Goal: Task Accomplishment & Management: Manage account settings

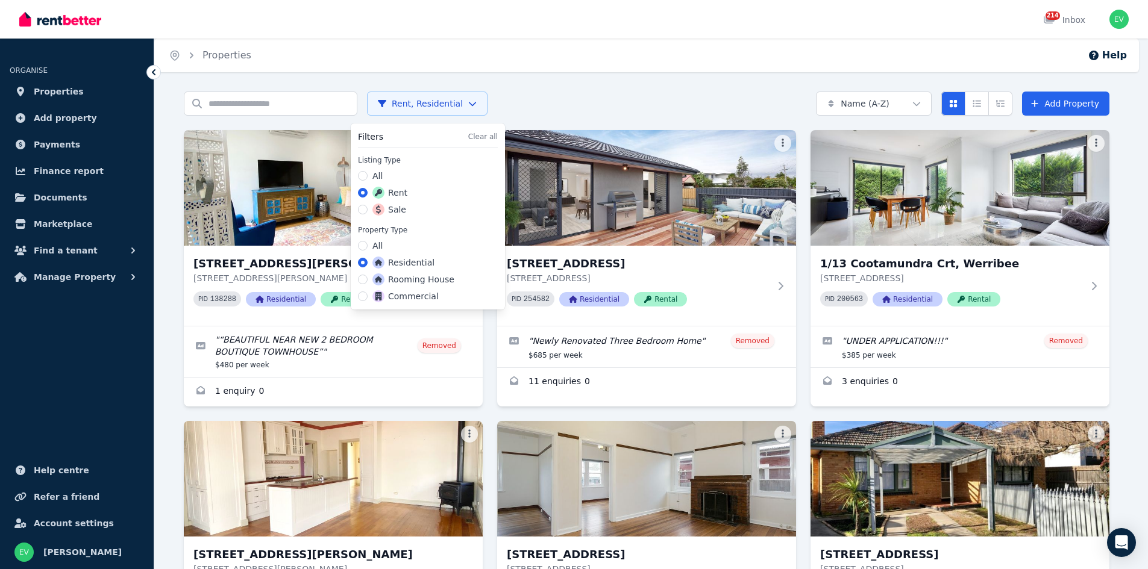
click at [436, 99] on html "Open main menu 214 Inbox Open user menu ORGANISE Properties Add property Paymen…" at bounding box center [574, 284] width 1148 height 569
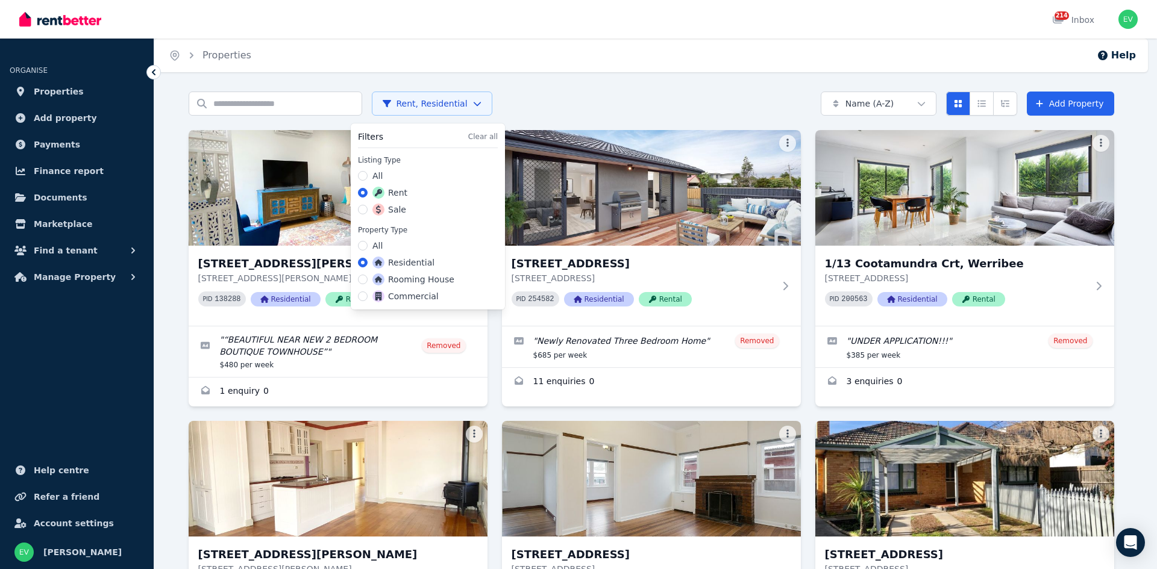
click at [393, 208] on label "Sale" at bounding box center [389, 210] width 34 height 12
click at [367, 208] on button "Sale" at bounding box center [363, 210] width 10 height 10
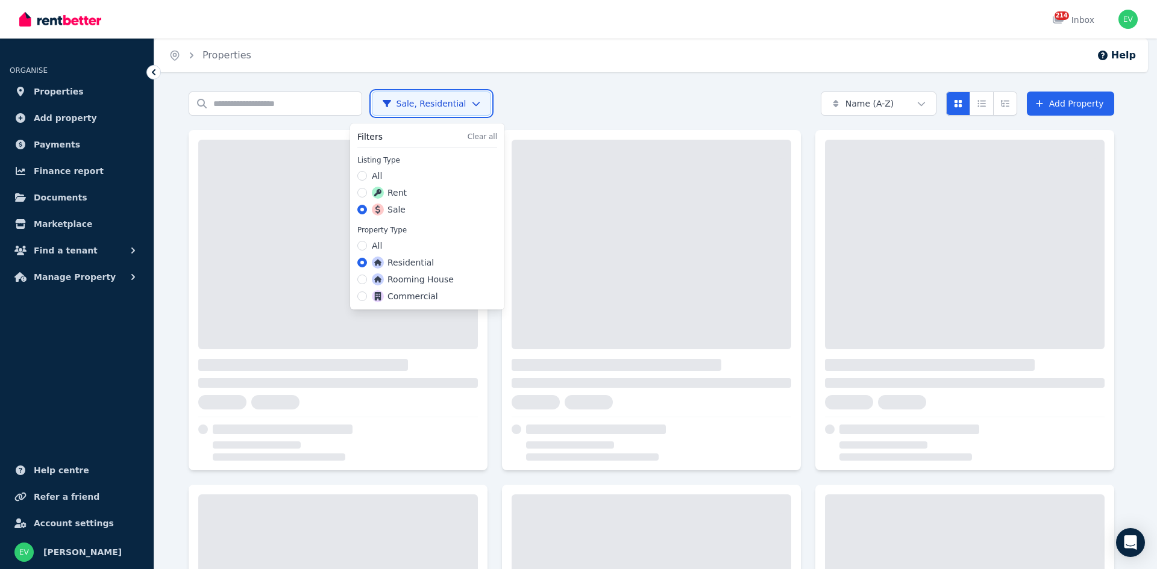
click at [261, 106] on html "Open main menu 214 Inbox Open user menu ORGANISE Properties Add property Paymen…" at bounding box center [578, 284] width 1157 height 569
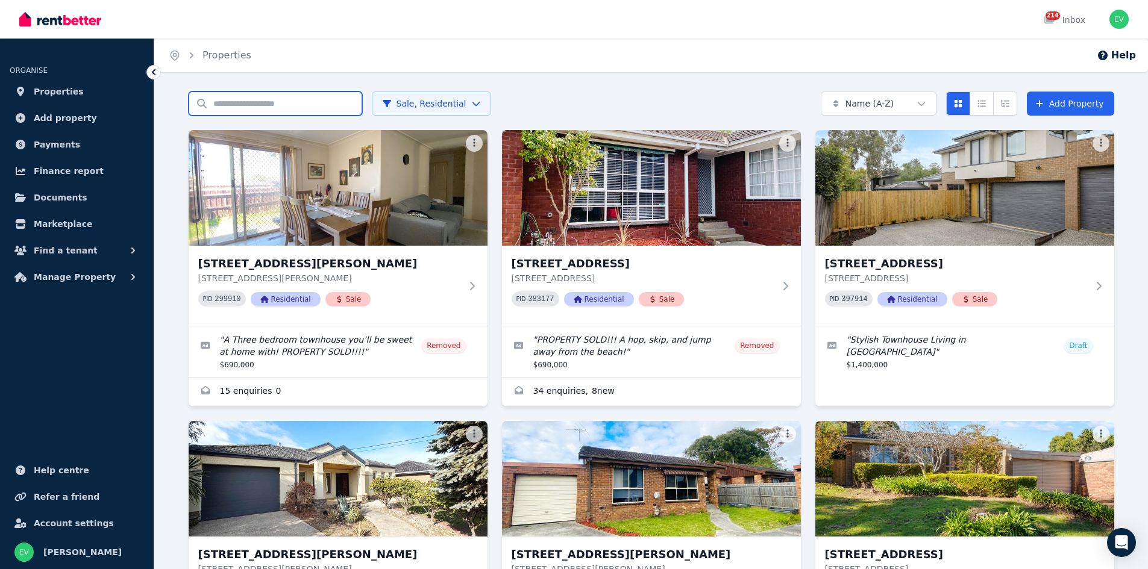
click at [293, 112] on input "Search properties" at bounding box center [276, 104] width 174 height 24
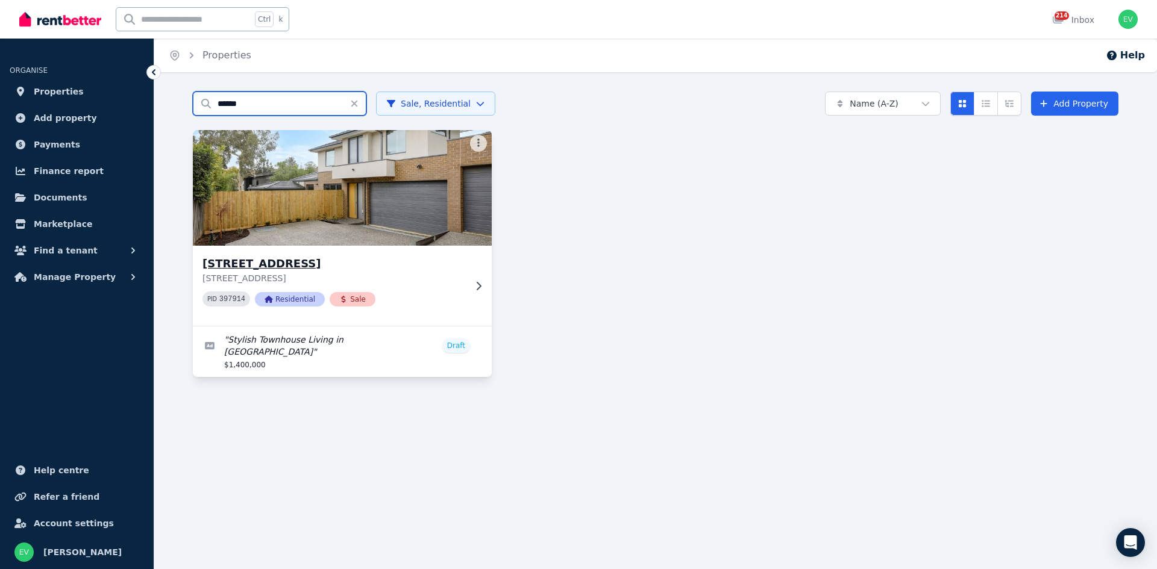
type input "******"
click at [303, 232] on img at bounding box center [343, 188] width 314 height 122
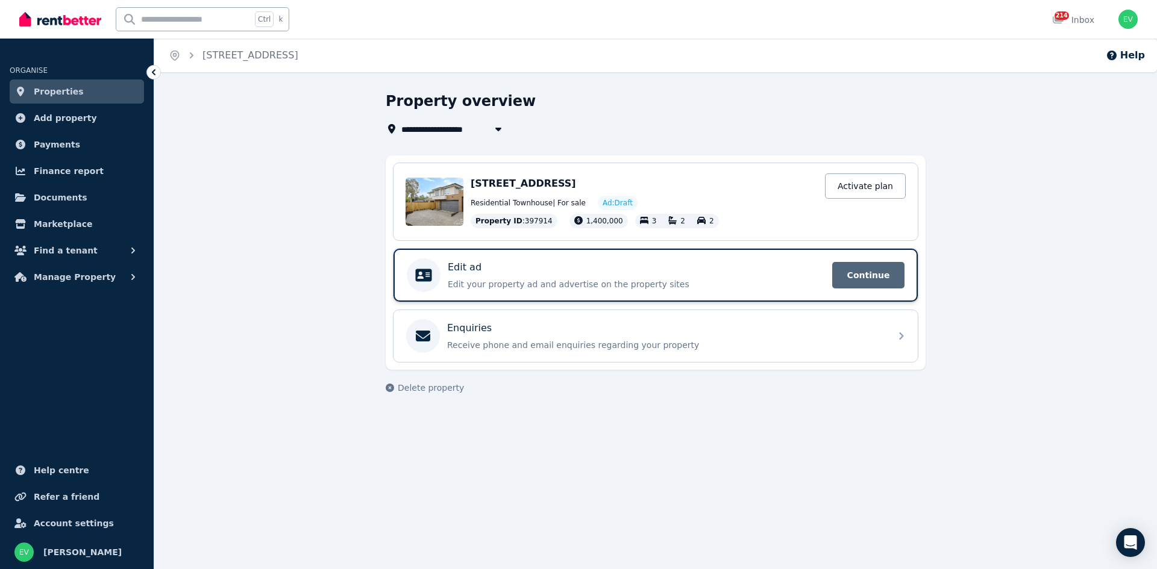
click at [857, 278] on span "Continue" at bounding box center [868, 275] width 72 height 27
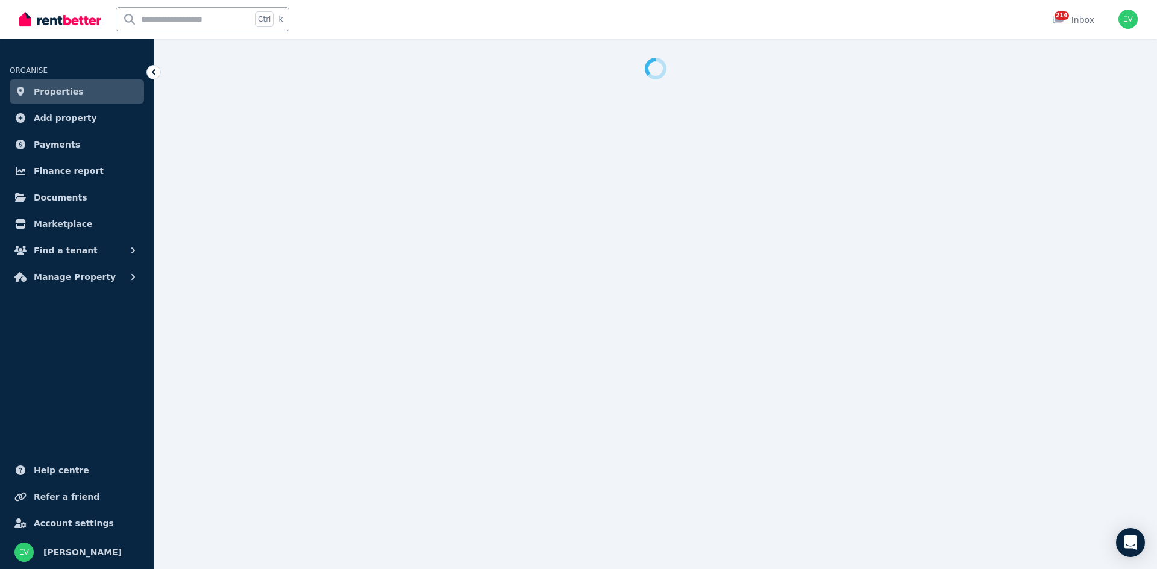
select select "***"
select select "**********"
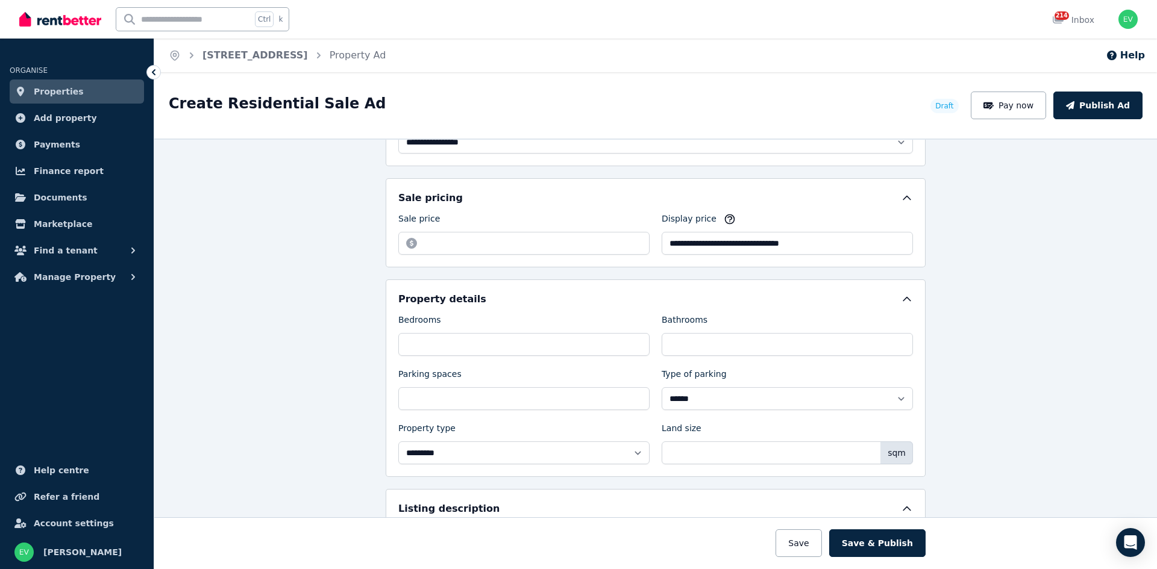
scroll to position [361, 0]
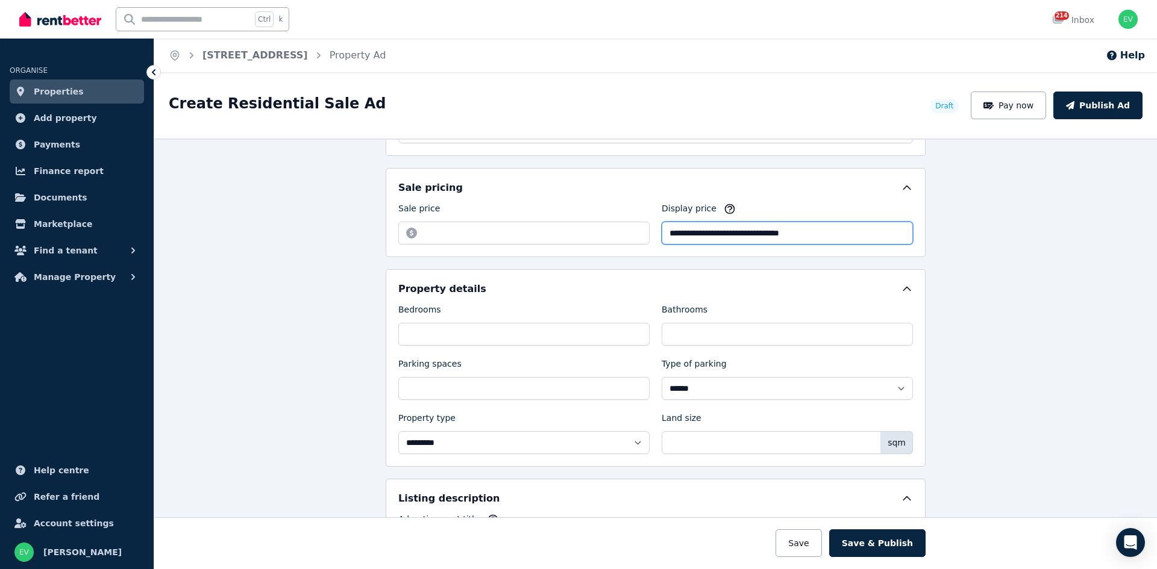
click at [738, 231] on input "**********" at bounding box center [786, 233] width 251 height 23
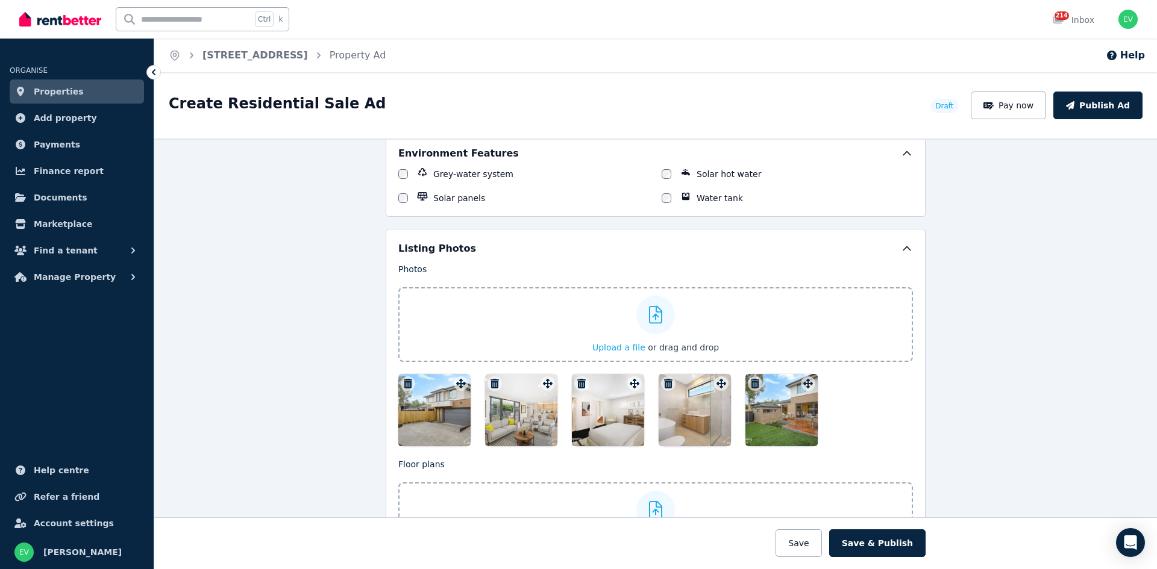
scroll to position [1354, 0]
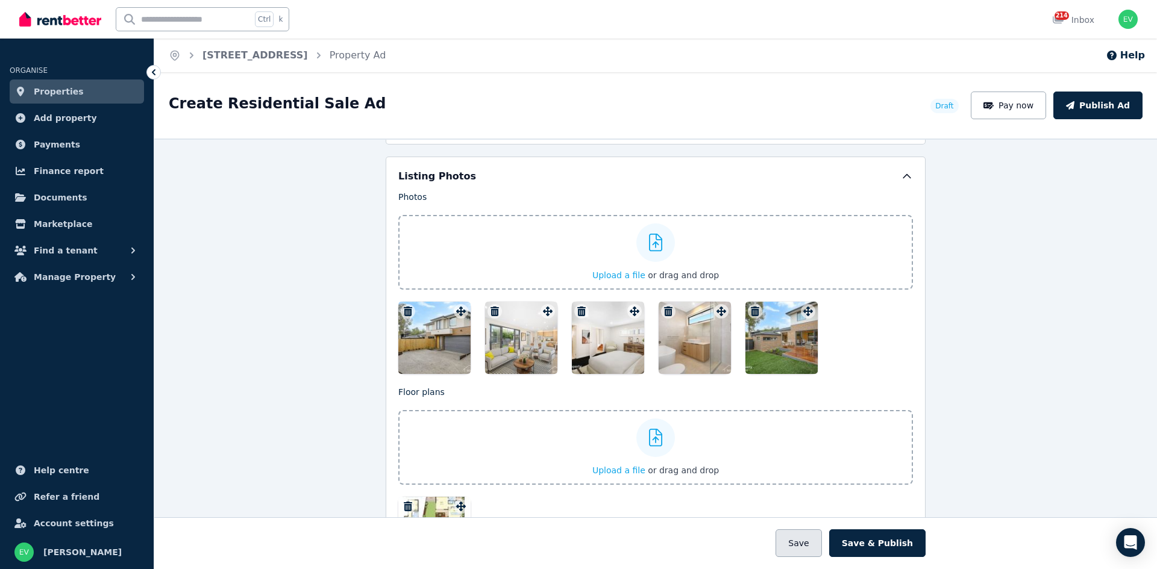
click at [803, 537] on button "Save" at bounding box center [798, 544] width 46 height 28
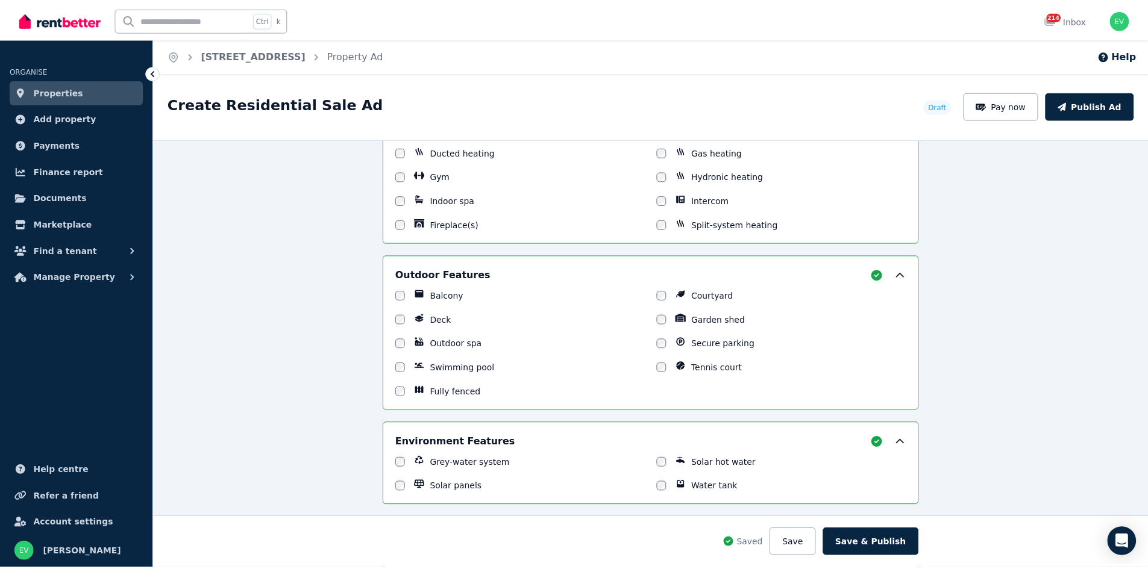
scroll to position [1508, 0]
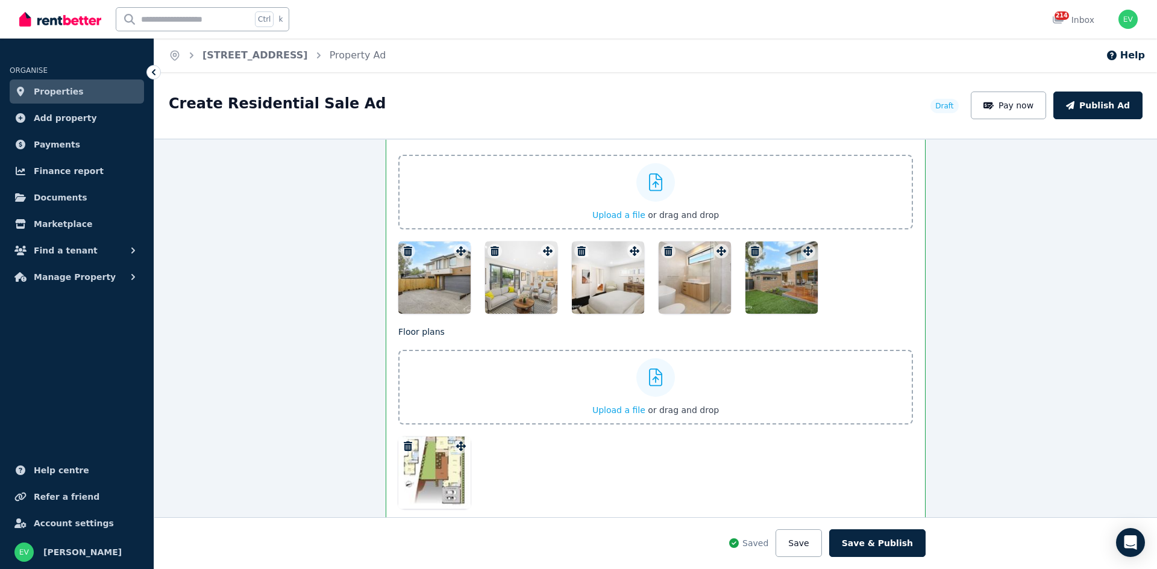
click at [520, 278] on div at bounding box center [521, 278] width 72 height 72
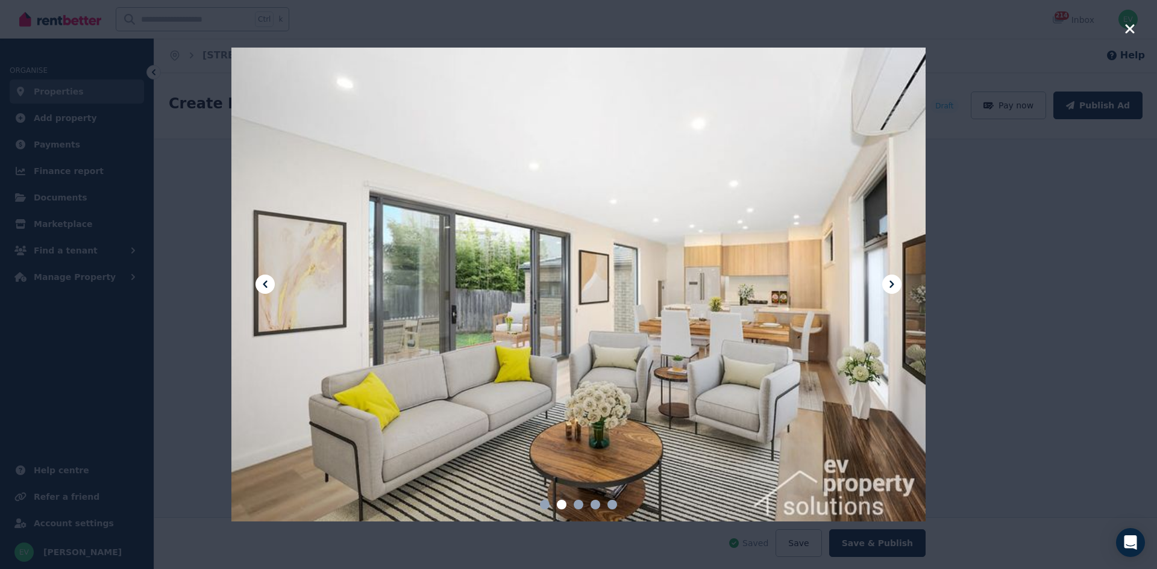
click at [890, 282] on icon at bounding box center [891, 284] width 4 height 7
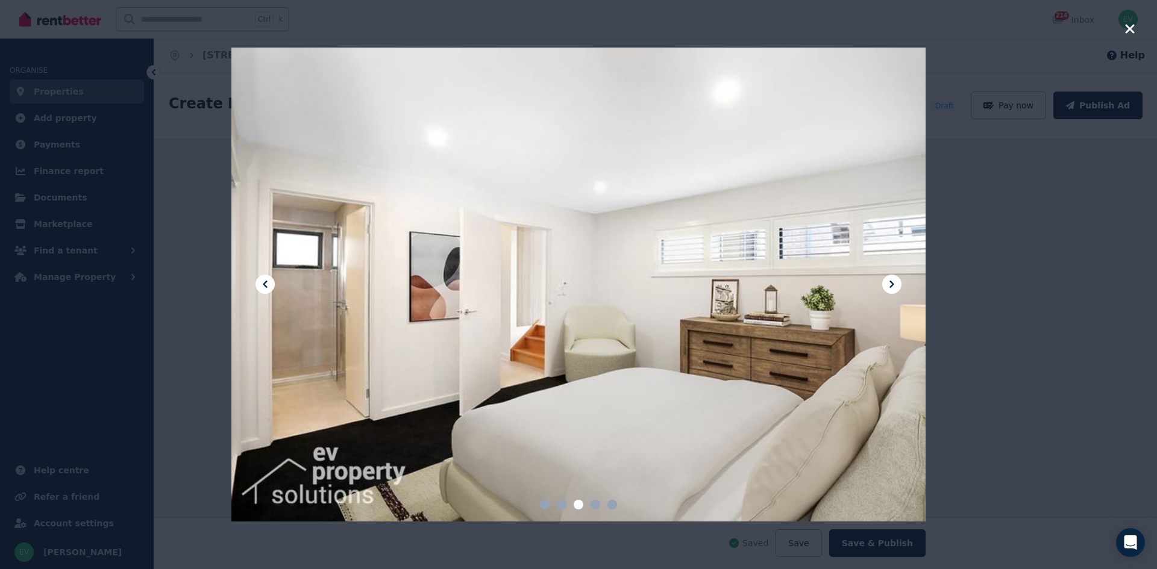
click at [893, 285] on icon at bounding box center [891, 284] width 4 height 7
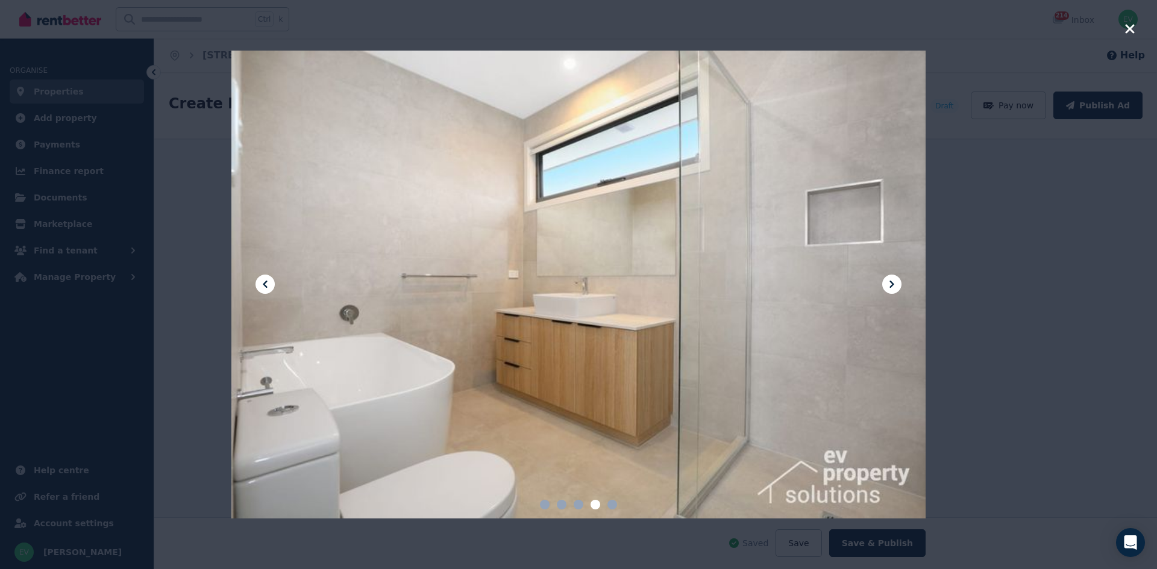
click at [1127, 30] on icon "button" at bounding box center [1129, 29] width 11 height 14
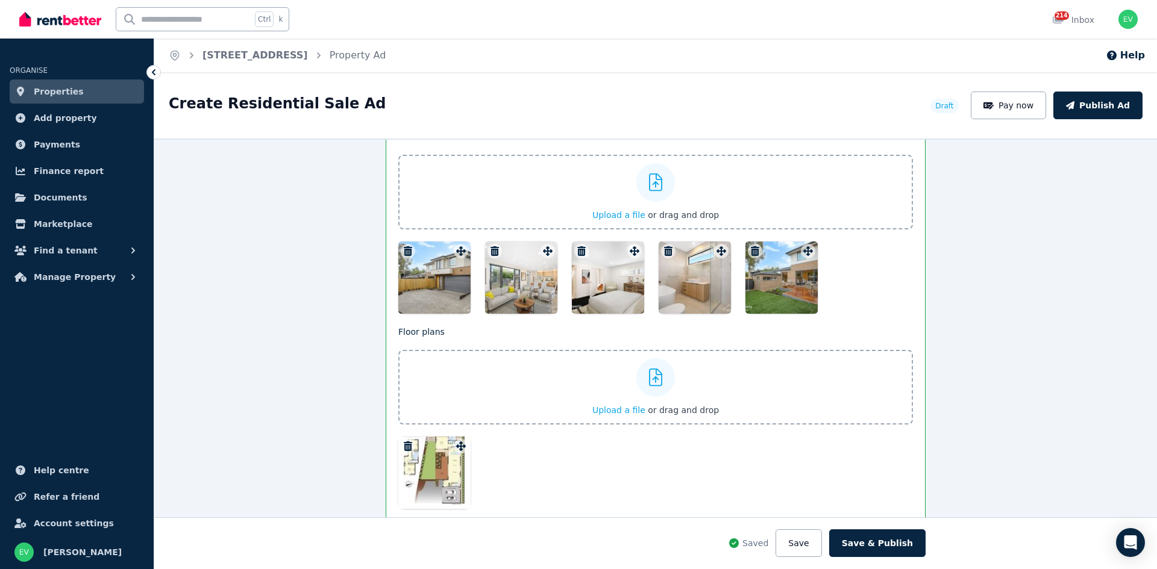
click at [107, 97] on link "Properties" at bounding box center [77, 92] width 134 height 24
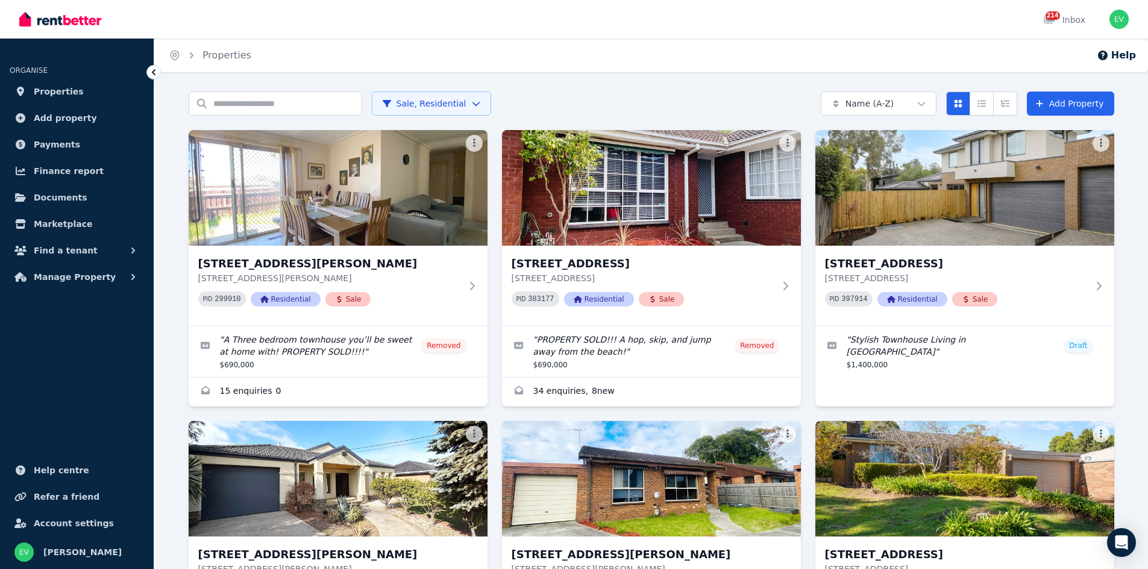
click at [404, 105] on html "Open main menu 214 Inbox Open user menu ORGANISE Properties Add property Paymen…" at bounding box center [574, 284] width 1148 height 569
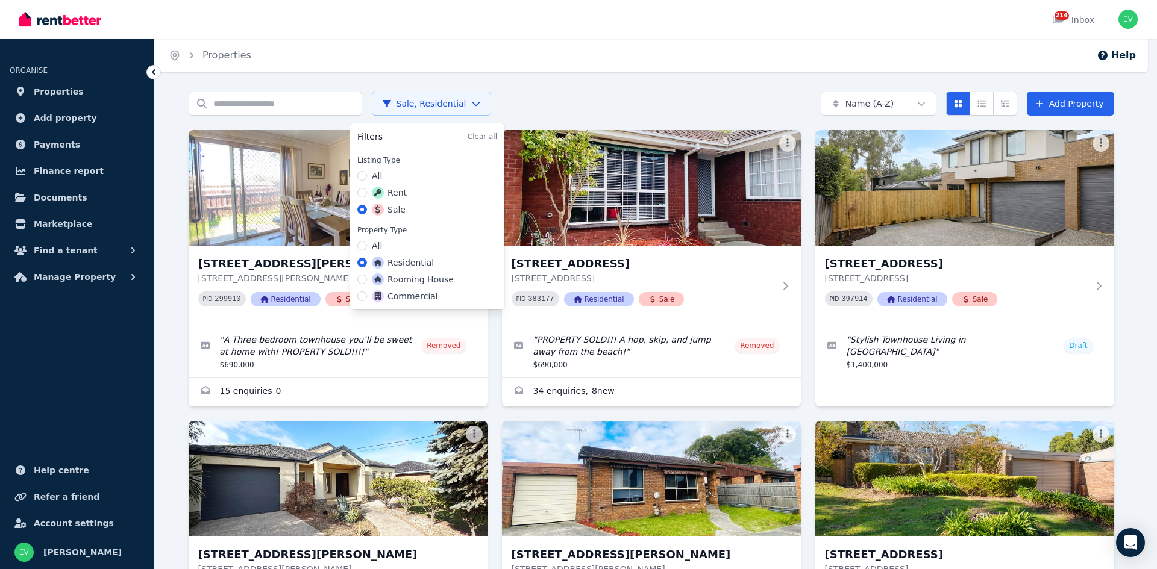
click at [382, 189] on span at bounding box center [378, 193] width 12 height 12
click at [367, 189] on button "Rent" at bounding box center [362, 193] width 10 height 10
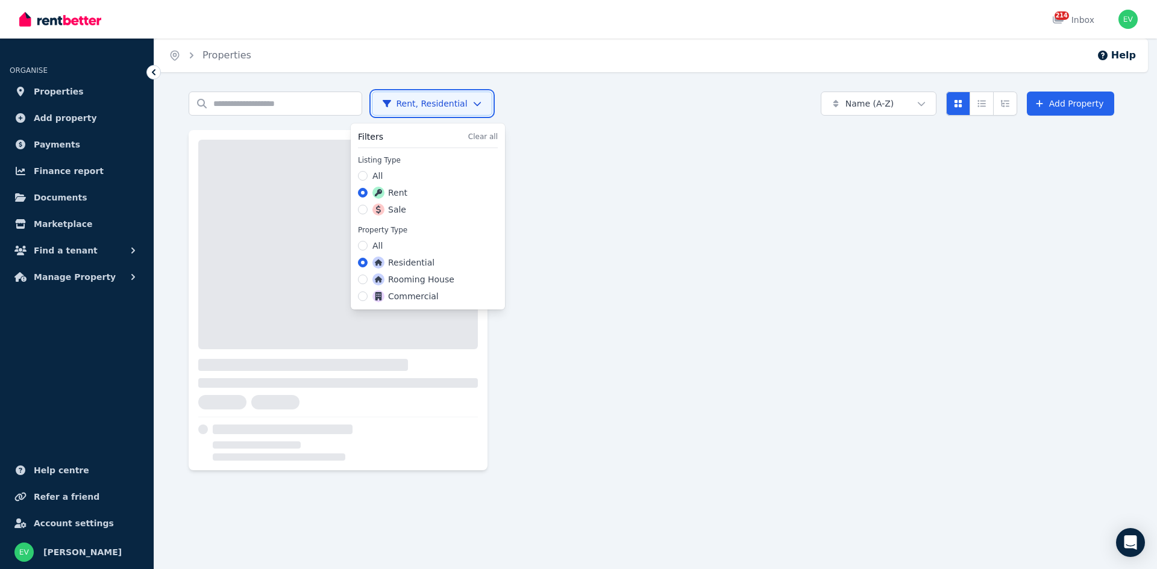
click at [249, 107] on html "Open main menu 214 Inbox Open user menu ORGANISE Properties Add property Paymen…" at bounding box center [578, 284] width 1157 height 569
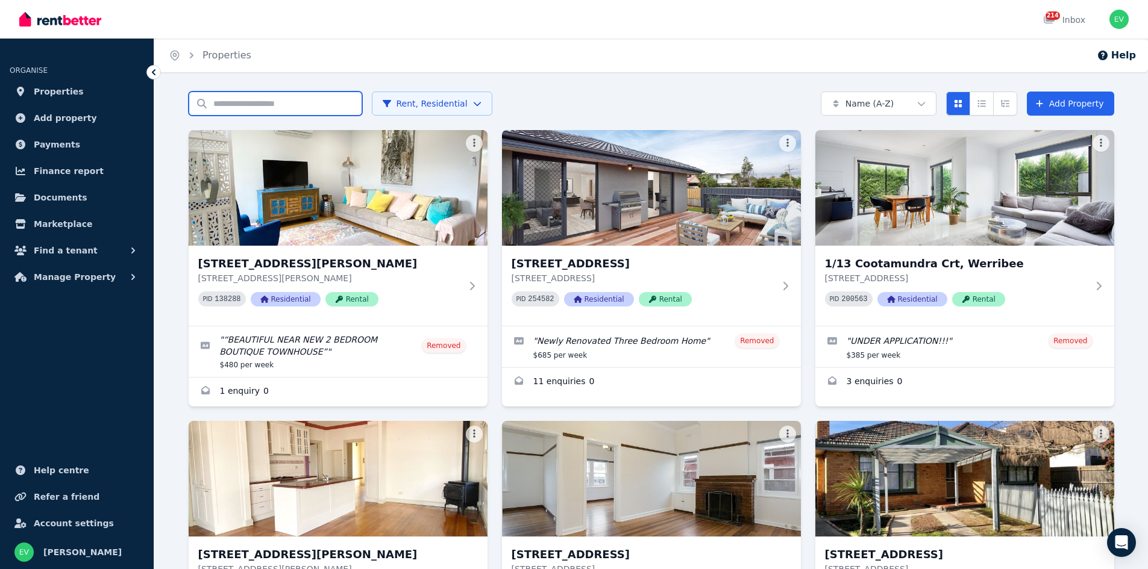
click at [249, 107] on input "Search properties" at bounding box center [276, 104] width 174 height 24
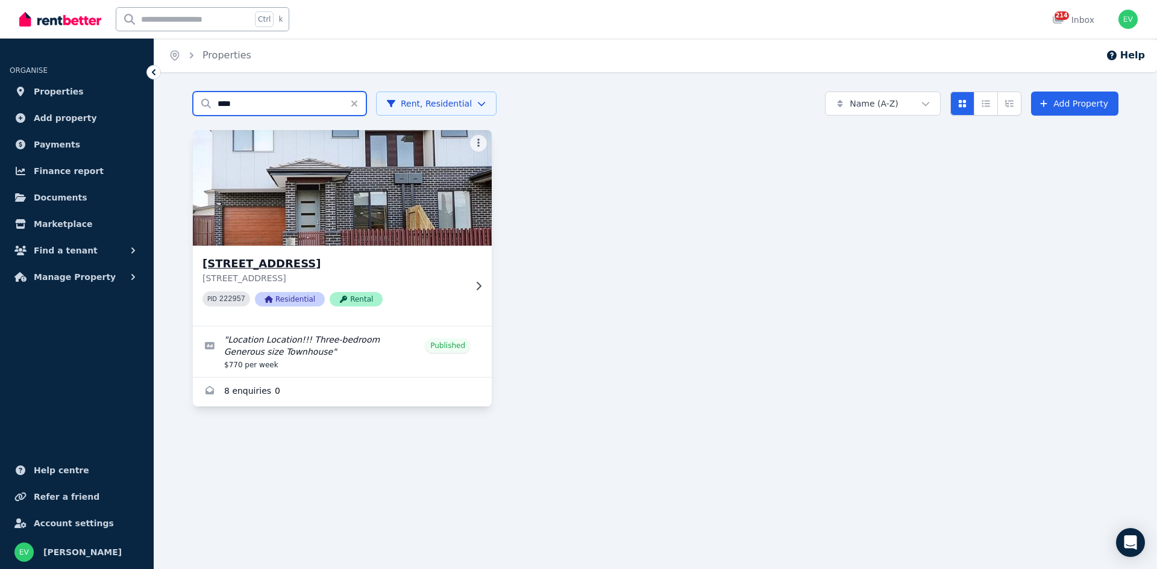
type input "****"
click at [308, 199] on img at bounding box center [343, 188] width 314 height 122
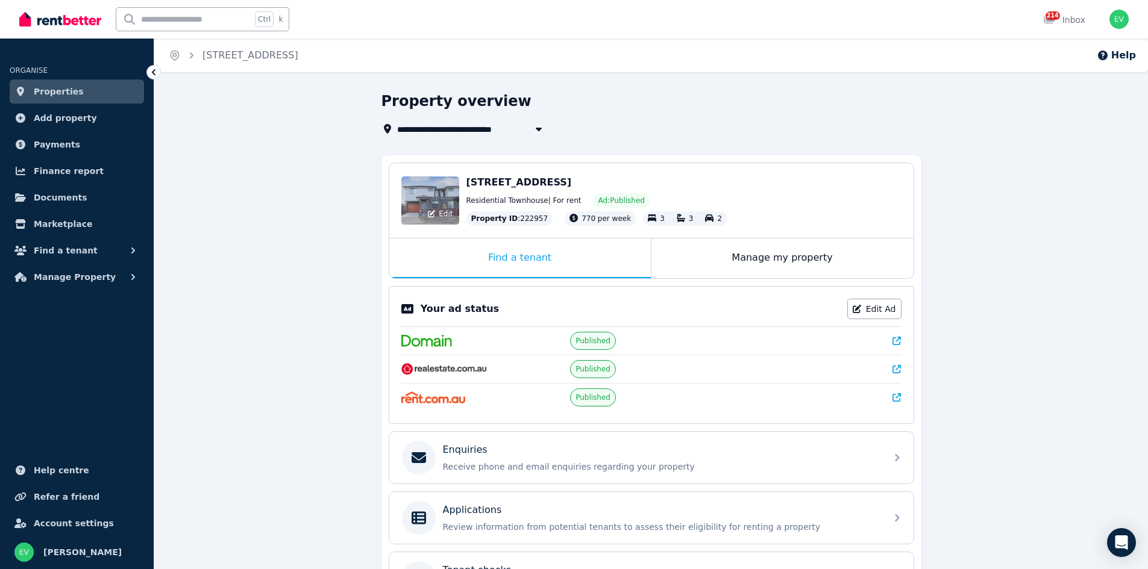
click at [448, 204] on div "Edit" at bounding box center [430, 201] width 58 height 48
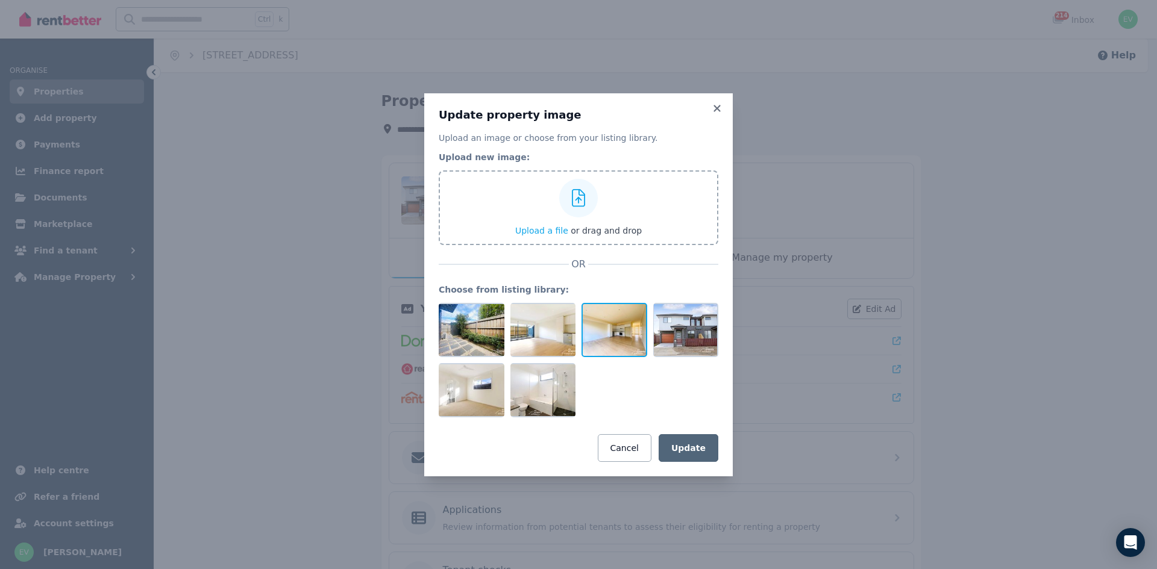
click at [618, 327] on div at bounding box center [614, 330] width 66 height 54
click at [622, 328] on div at bounding box center [614, 330] width 66 height 54
click at [639, 310] on icon at bounding box center [638, 312] width 11 height 11
click at [647, 455] on button "Cancel" at bounding box center [625, 448] width 54 height 28
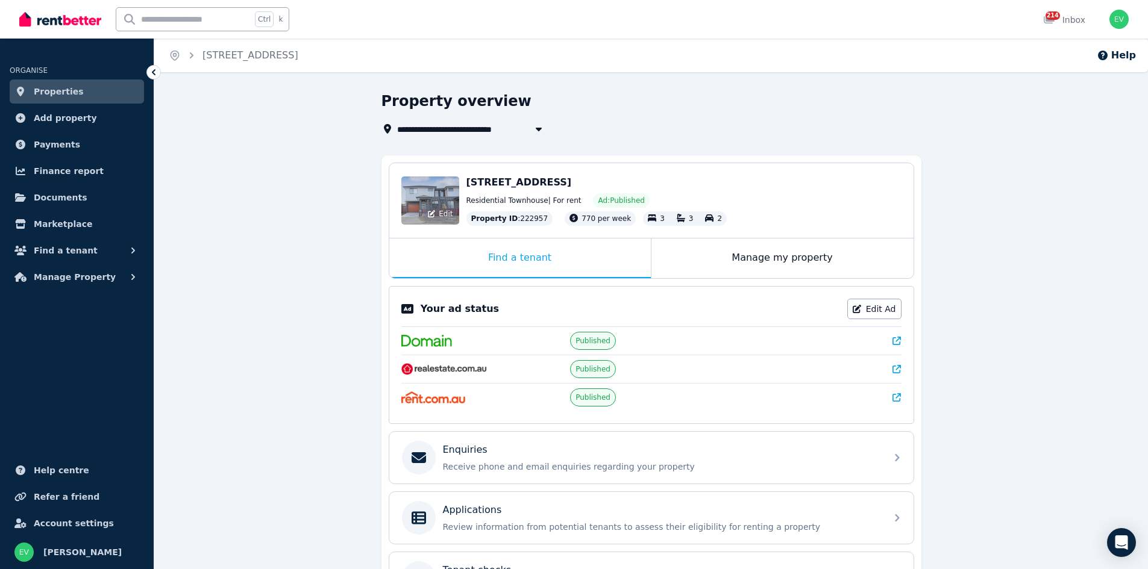
click at [434, 209] on div "Edit" at bounding box center [440, 213] width 32 height 17
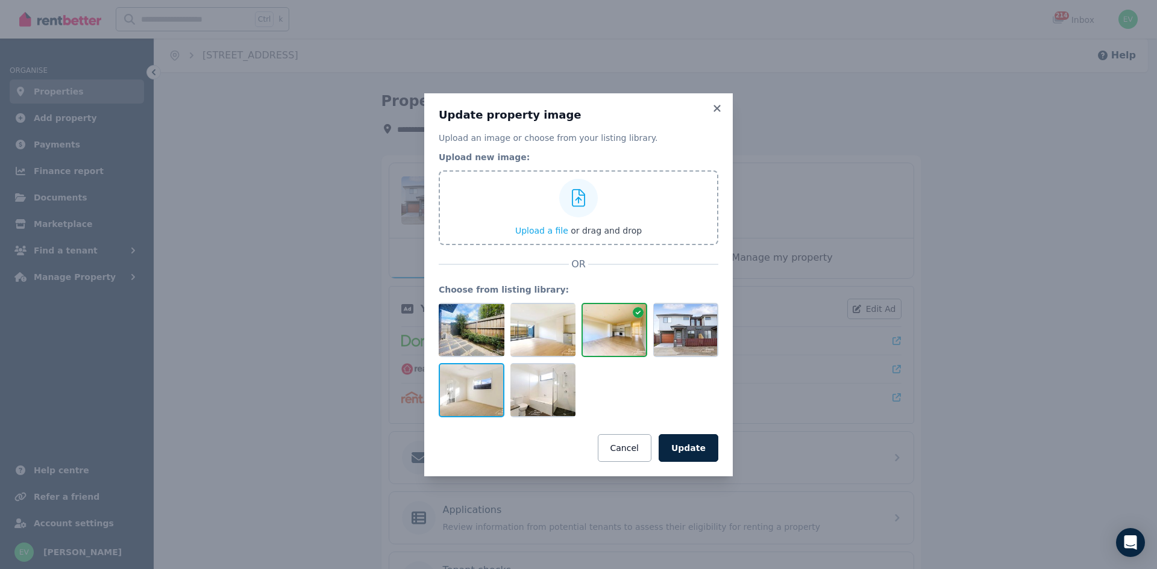
click at [477, 405] on div at bounding box center [472, 390] width 66 height 54
click at [472, 399] on div at bounding box center [472, 390] width 66 height 54
click at [478, 398] on div at bounding box center [472, 390] width 66 height 54
click at [616, 443] on button "Cancel" at bounding box center [625, 448] width 54 height 28
